Goal: Task Accomplishment & Management: Complete application form

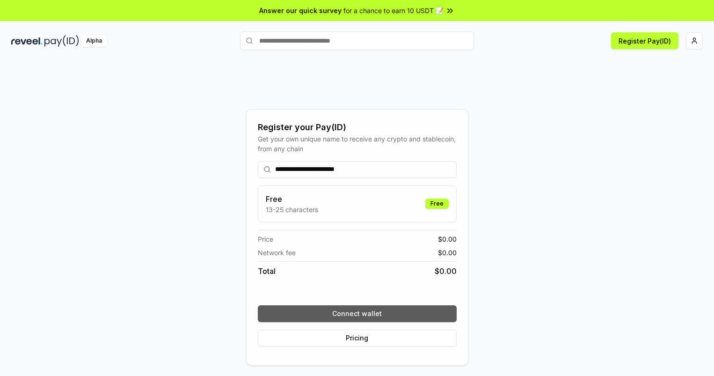
type input "**********"
click at [357, 313] on button "Connect wallet" at bounding box center [357, 313] width 199 height 17
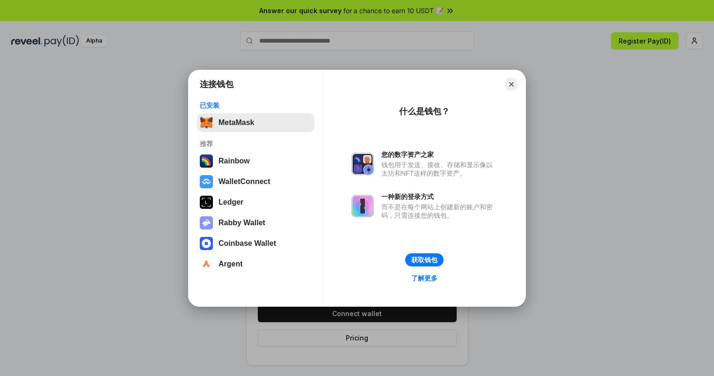
click at [256, 122] on button "MetaMask" at bounding box center [256, 122] width 118 height 19
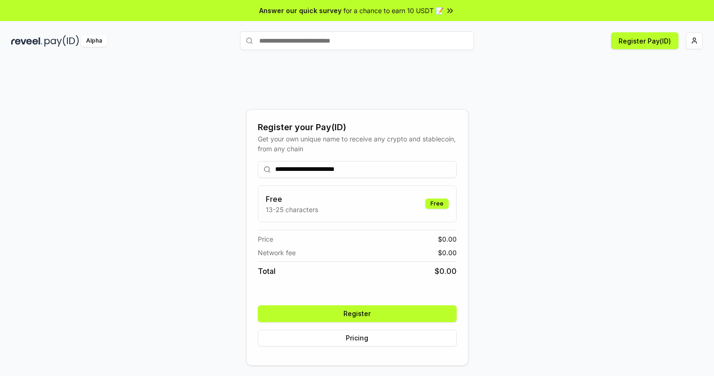
click at [357, 313] on button "Register" at bounding box center [357, 313] width 199 height 17
